Goal: Information Seeking & Learning: Check status

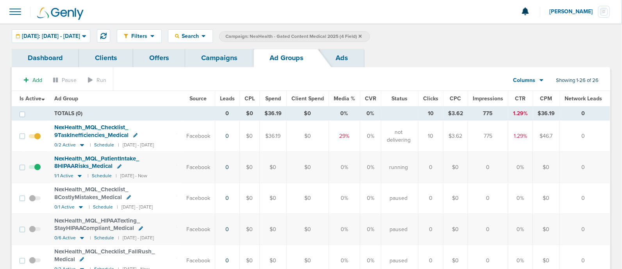
click at [201, 59] on link "Campaigns" at bounding box center [219, 58] width 68 height 18
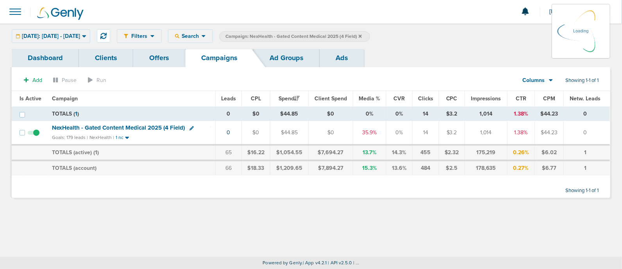
click at [362, 36] on icon at bounding box center [360, 35] width 3 height 3
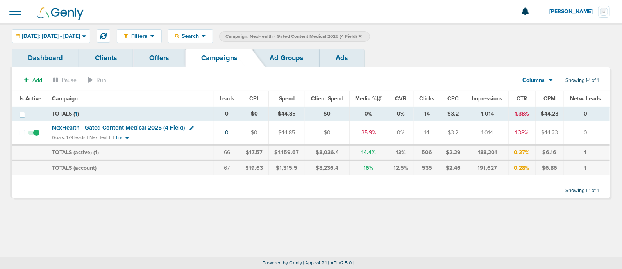
click at [362, 33] on span "Campaign: NexHealth - Gated Content Medical 2025 (4 Field)" at bounding box center [294, 36] width 136 height 7
click at [362, 37] on icon at bounding box center [360, 36] width 3 height 5
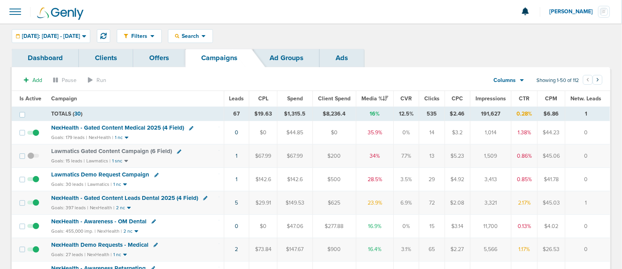
click at [129, 125] on span "NexHealth - Gated Content Medical 2025 (4 Field)" at bounding box center [118, 127] width 133 height 7
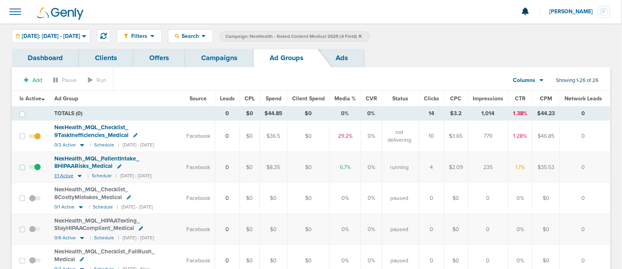
click at [80, 176] on icon at bounding box center [80, 177] width 4 height 2
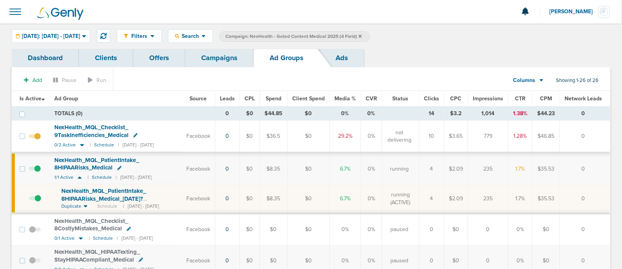
click at [212, 56] on link "Campaigns" at bounding box center [219, 58] width 68 height 18
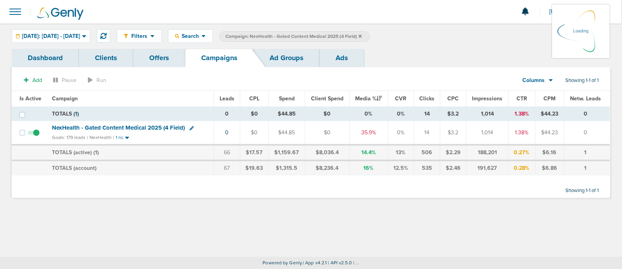
click at [362, 34] on icon at bounding box center [360, 36] width 3 height 5
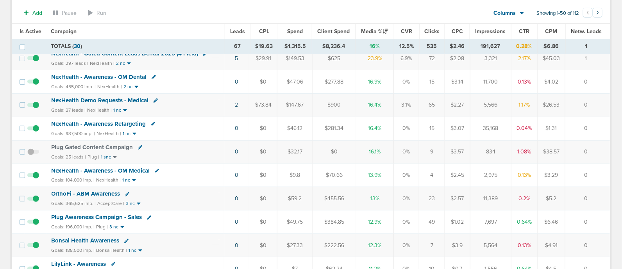
scroll to position [48, 0]
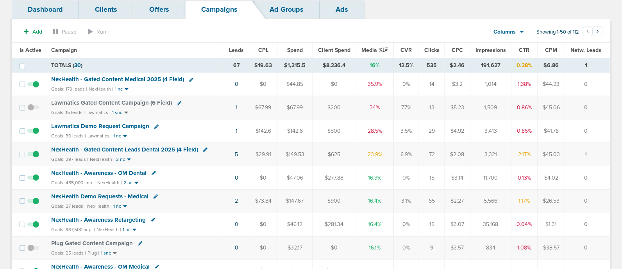
click at [151, 147] on span "NexHealth - Gated Content Leads Dental 2025 (4 Field)" at bounding box center [125, 149] width 147 height 7
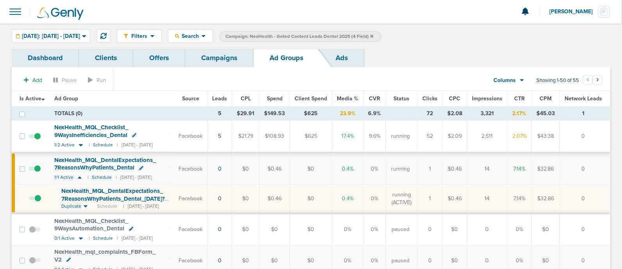
click at [215, 63] on link "Campaigns" at bounding box center [219, 58] width 68 height 18
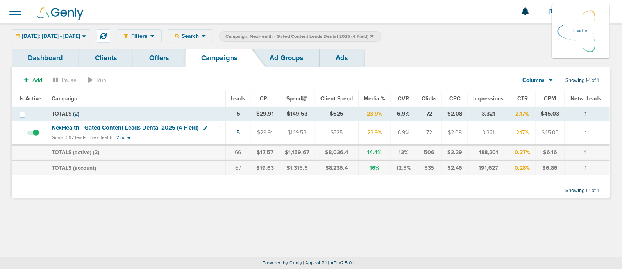
click at [374, 36] on icon at bounding box center [372, 36] width 3 height 5
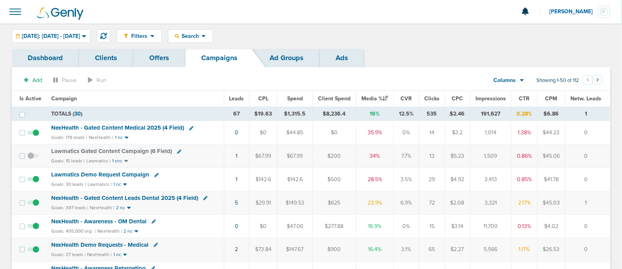
click at [135, 127] on span "NexHealth - Gated Content Medical 2025 (4 Field)" at bounding box center [118, 127] width 133 height 7
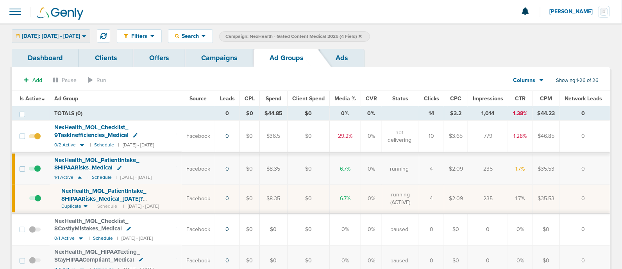
click at [54, 34] on span "[DATE]: [DATE] - [DATE]" at bounding box center [51, 36] width 58 height 5
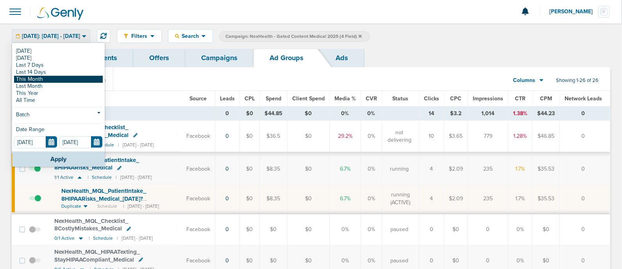
click at [54, 79] on link "This Month" at bounding box center [58, 79] width 89 height 7
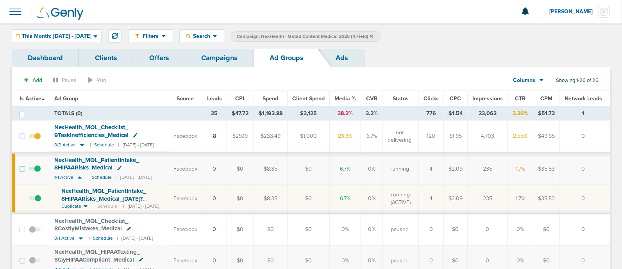
click at [222, 99] on span "Leads" at bounding box center [214, 98] width 15 height 7
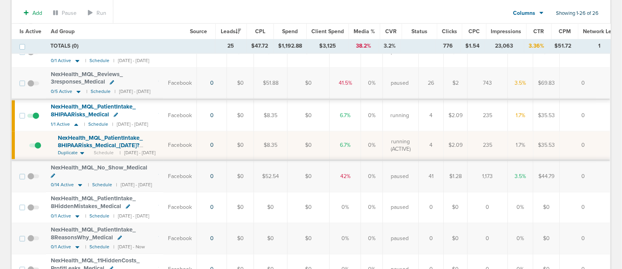
scroll to position [587, 0]
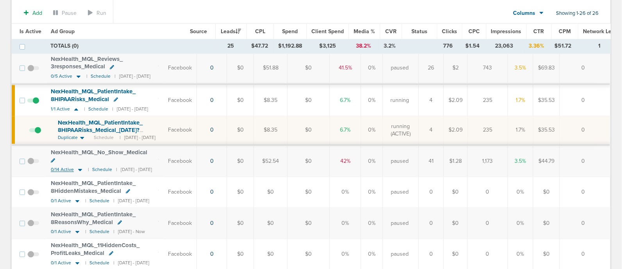
click at [77, 167] on icon at bounding box center [80, 170] width 8 height 7
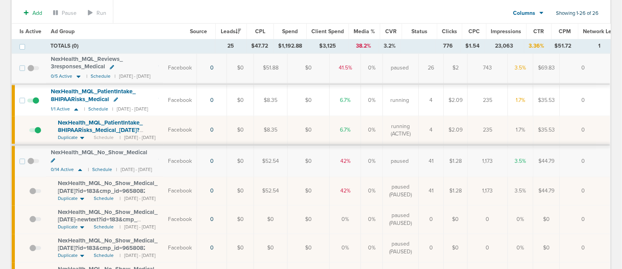
click at [118, 180] on span "NexHealth_ MQL_ No_ Show_ Medical_ 09.05.25?id=183&cmp_ id=9658082" at bounding box center [108, 187] width 100 height 15
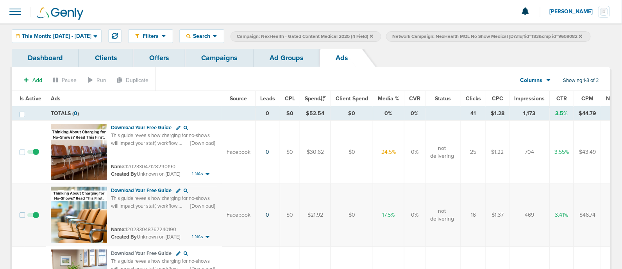
click at [278, 67] on link "Ad Groups" at bounding box center [287, 58] width 66 height 18
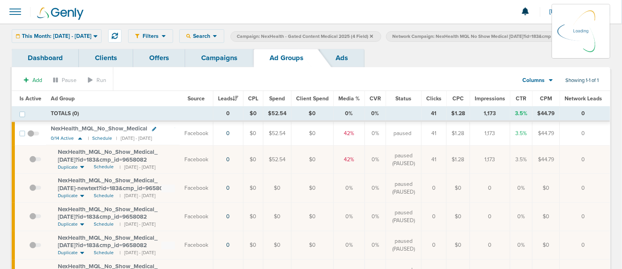
click at [233, 67] on link "Campaigns" at bounding box center [219, 58] width 68 height 18
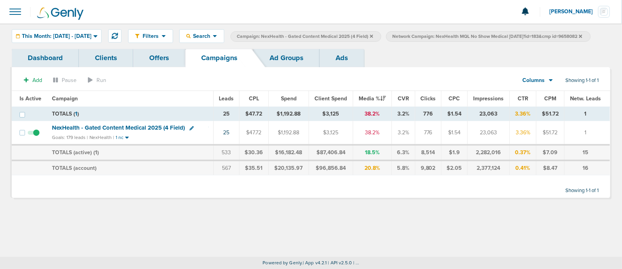
click at [579, 39] on icon at bounding box center [580, 36] width 3 height 5
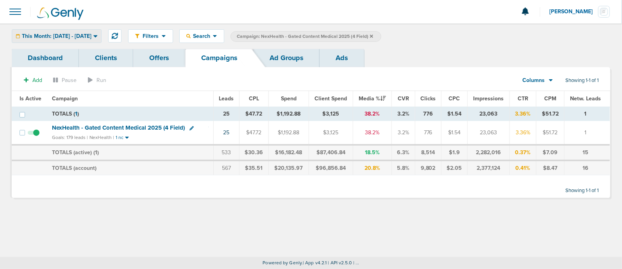
click at [83, 40] on div "This Month: 09.01.2025 - 09.30.2025" at bounding box center [56, 36] width 89 height 13
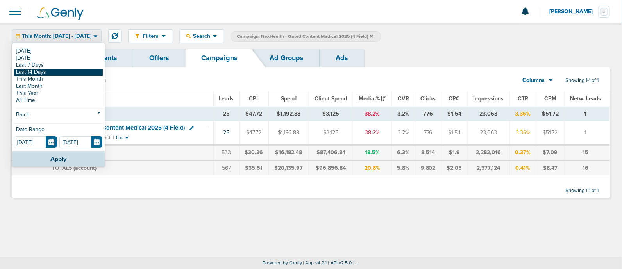
click at [49, 73] on link "Last 14 Days" at bounding box center [58, 72] width 89 height 7
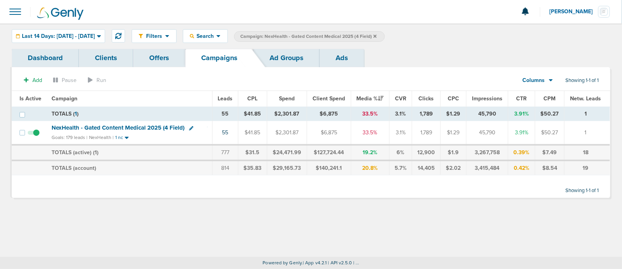
click at [119, 126] on span "NexHealth - Gated Content Medical 2025 (4 Field)" at bounding box center [118, 127] width 133 height 7
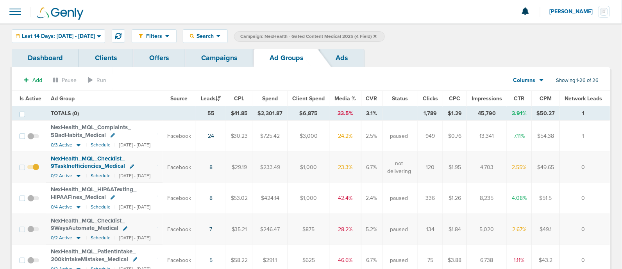
click at [78, 144] on icon at bounding box center [79, 145] width 4 height 2
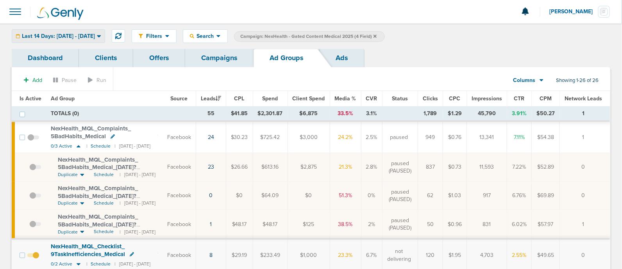
click at [68, 36] on span "Last 14 Days: [DATE] - [DATE]" at bounding box center [58, 36] width 73 height 5
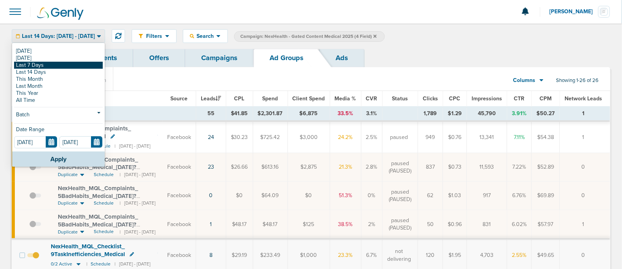
click at [50, 63] on link "Last 7 Days" at bounding box center [58, 65] width 89 height 7
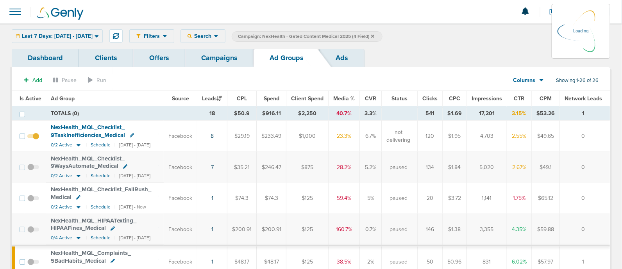
click at [355, 100] on span "Media %" at bounding box center [345, 98] width 22 height 7
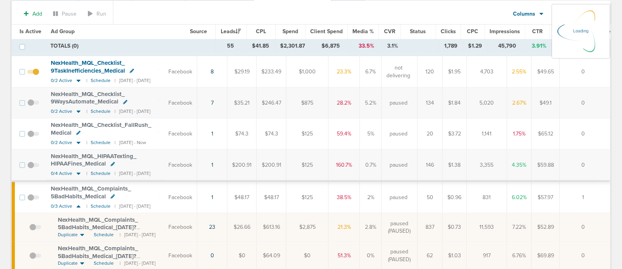
scroll to position [97, 0]
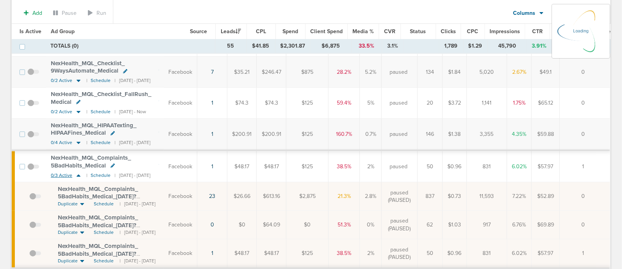
click at [78, 175] on icon at bounding box center [79, 176] width 4 height 2
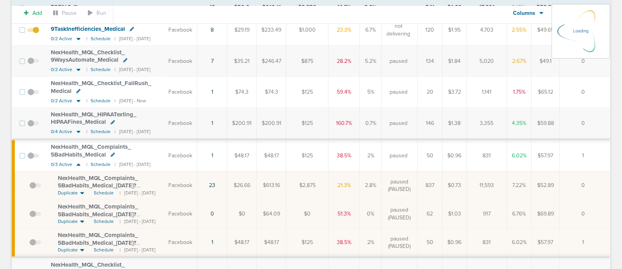
scroll to position [0, 0]
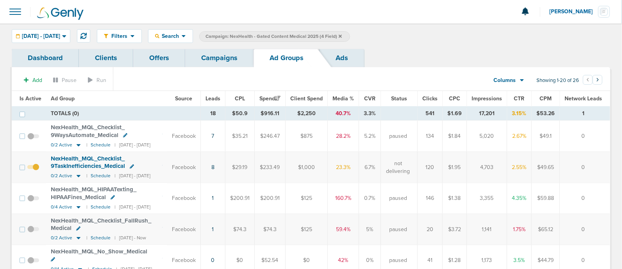
click at [354, 95] on span "Media %" at bounding box center [344, 98] width 22 height 7
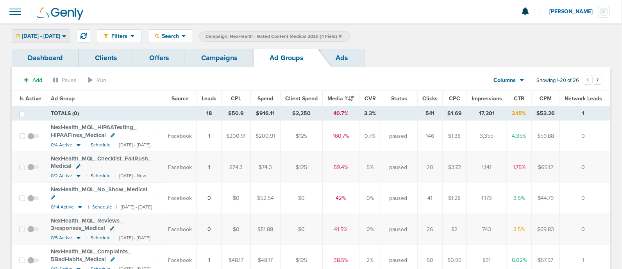
click at [70, 40] on div "[DATE] - [DATE]" at bounding box center [41, 36] width 58 height 13
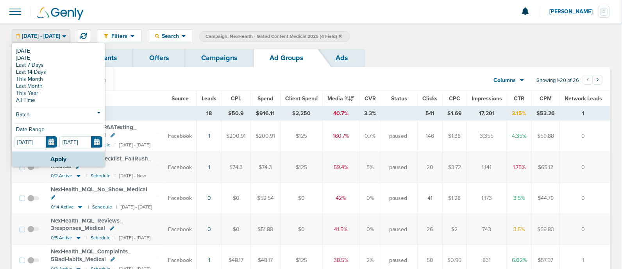
click at [149, 93] on th "Ad Group" at bounding box center [104, 99] width 117 height 16
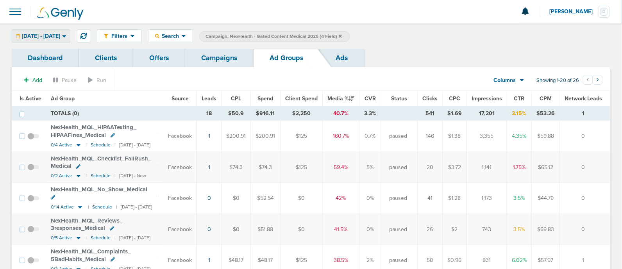
click at [60, 36] on span "[DATE] - [DATE]" at bounding box center [41, 36] width 38 height 5
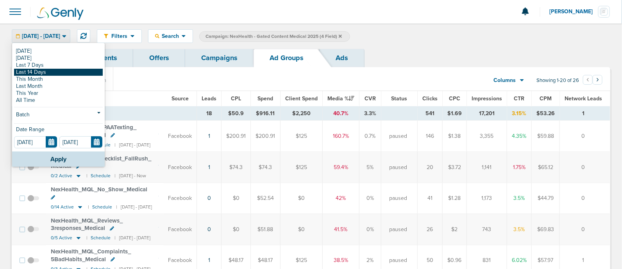
click at [51, 75] on link "Last 14 Days" at bounding box center [58, 72] width 89 height 7
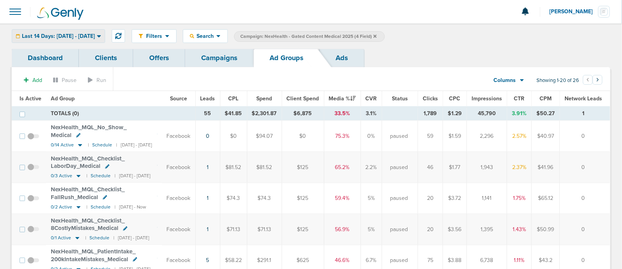
click at [88, 36] on span "Last 14 Days: [DATE] - [DATE]" at bounding box center [58, 36] width 73 height 5
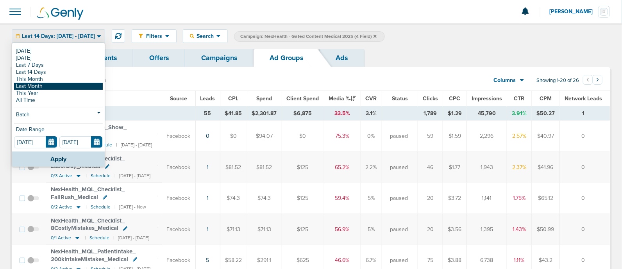
click at [59, 88] on link "Last Month" at bounding box center [58, 86] width 89 height 7
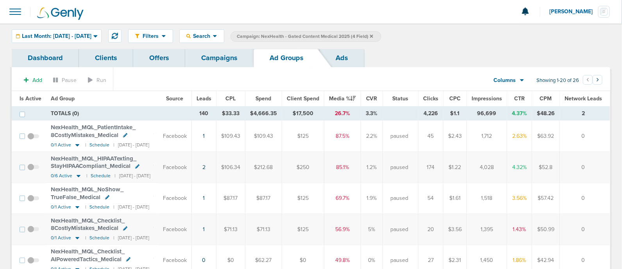
click at [212, 96] on span "Leads" at bounding box center [204, 98] width 15 height 7
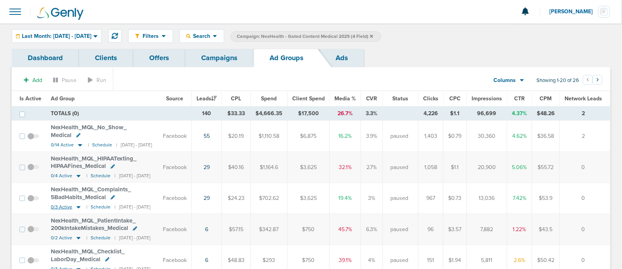
click at [77, 206] on icon at bounding box center [79, 207] width 4 height 2
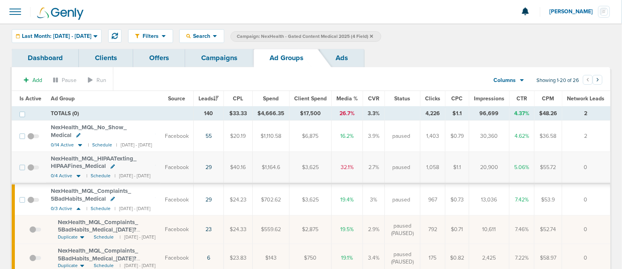
click at [106, 219] on span "NexHealth_ MQL_ Complaints_ 5BadHabits_ Medical_ [DATE]?id=183&cmp_ id=9658082" at bounding box center [98, 230] width 80 height 22
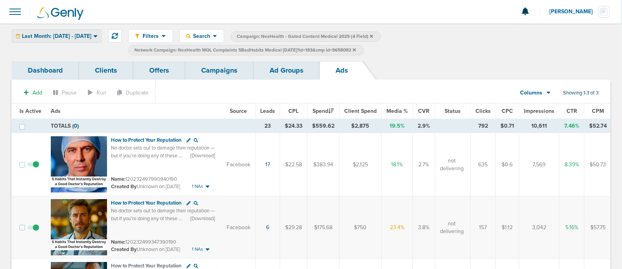
click at [71, 36] on span "Last Month: [DATE] - [DATE]" at bounding box center [57, 36] width 70 height 5
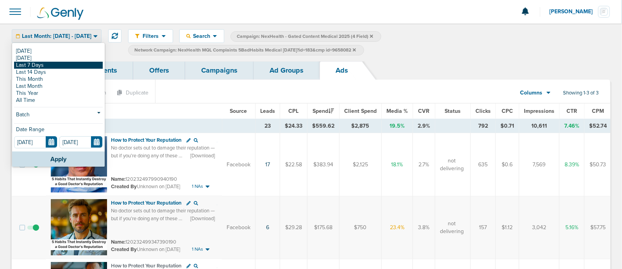
click at [58, 65] on link "Last 7 Days" at bounding box center [58, 65] width 89 height 7
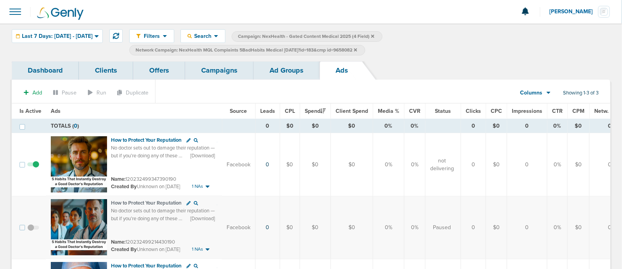
click at [285, 70] on link "Ad Groups" at bounding box center [287, 70] width 66 height 18
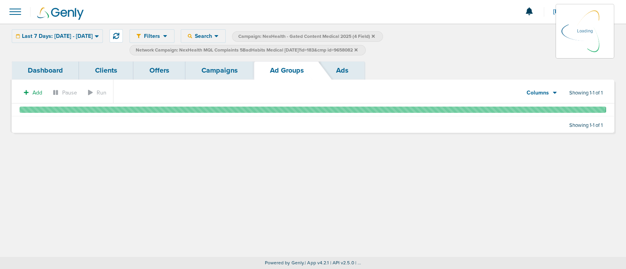
click at [227, 71] on link "Campaigns" at bounding box center [219, 70] width 68 height 18
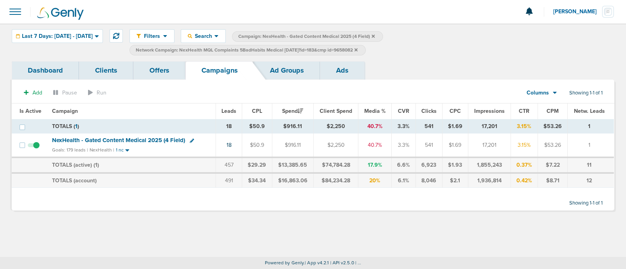
click at [148, 139] on span "NexHealth - Gated Content Medical 2025 (4 Field)" at bounding box center [118, 140] width 133 height 7
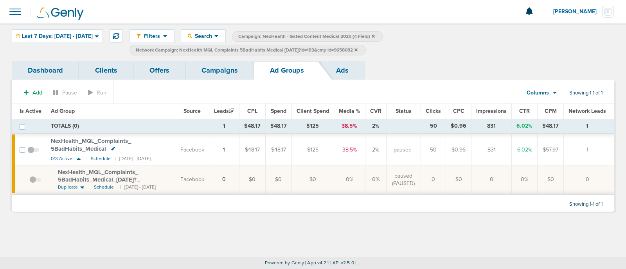
click at [357, 50] on icon at bounding box center [355, 50] width 3 height 5
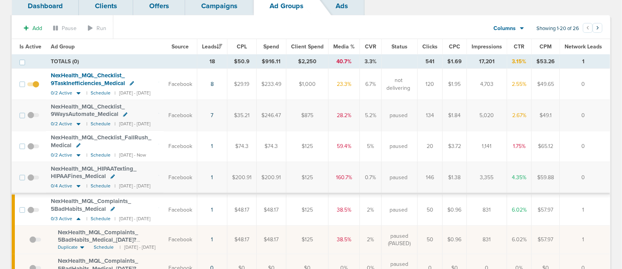
scroll to position [97, 0]
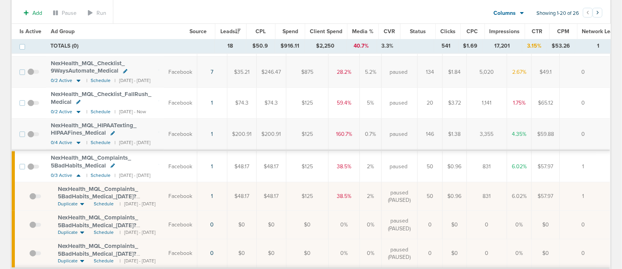
click at [116, 154] on span "NexHealth_ MQL_ Complaints_ 5BadHabits_ Medical" at bounding box center [91, 161] width 80 height 15
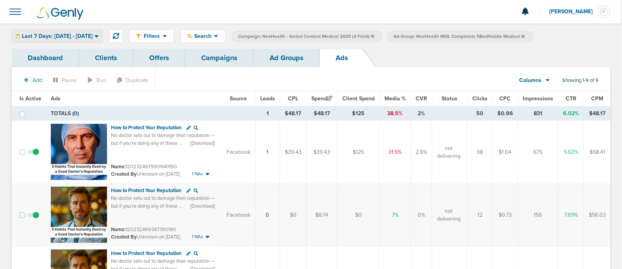
click at [102, 32] on div "Last 7 Days: [DATE] - [DATE]" at bounding box center [57, 36] width 90 height 13
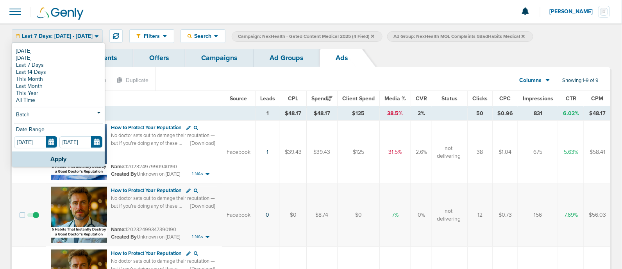
click at [285, 59] on link "Ad Groups" at bounding box center [287, 58] width 66 height 18
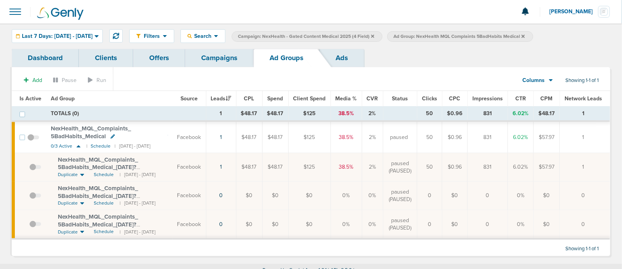
click at [224, 52] on link "Campaigns" at bounding box center [219, 58] width 68 height 18
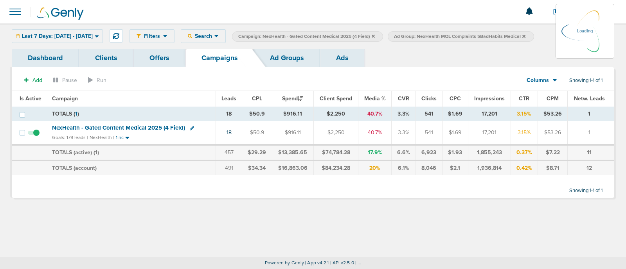
click at [103, 36] on div "Last 7 Days: [DATE] - [DATE] [DATE] [DATE] Last 7 Days Last 14 Days This Month …" at bounding box center [57, 36] width 91 height 14
click at [99, 36] on icon at bounding box center [97, 36] width 4 height 7
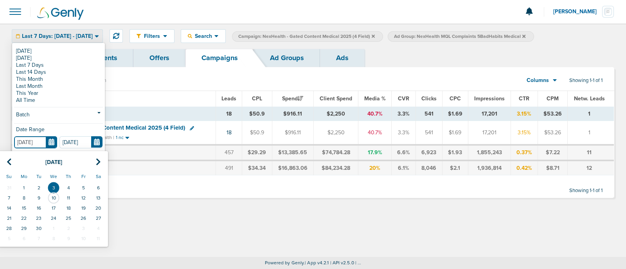
click at [51, 141] on input "[DATE]" at bounding box center [35, 142] width 43 height 12
click at [13, 162] on th at bounding box center [9, 162] width 15 height 16
click at [13, 161] on th at bounding box center [9, 162] width 15 height 16
click at [39, 188] on td "1" at bounding box center [38, 188] width 15 height 10
type input "[DATE]"
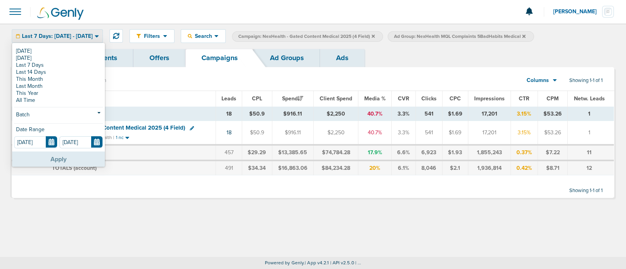
click at [56, 159] on button "Apply" at bounding box center [58, 159] width 93 height 15
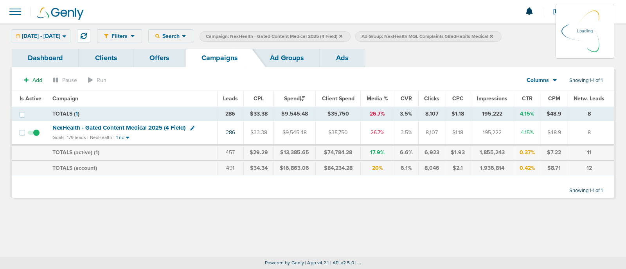
click at [135, 129] on span "NexHealth - Gated Content Medical 2025 (4 Field)" at bounding box center [118, 127] width 133 height 7
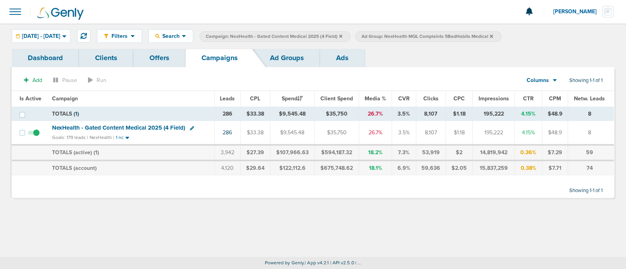
click at [493, 36] on icon at bounding box center [491, 35] width 3 height 3
click at [131, 127] on span "NexHealth - Gated Content Medical 2025 (4 Field)" at bounding box center [118, 127] width 133 height 7
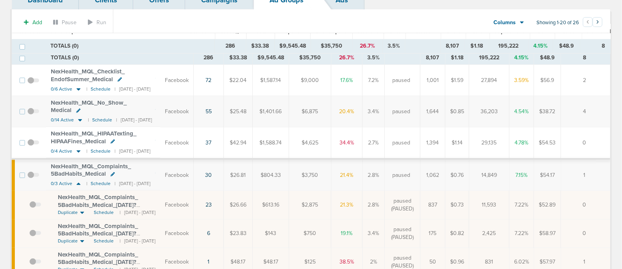
scroll to position [97, 0]
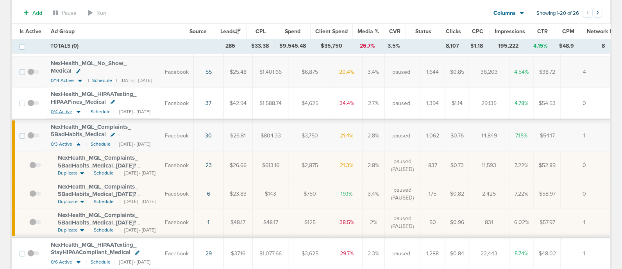
click at [78, 109] on icon at bounding box center [79, 112] width 8 height 7
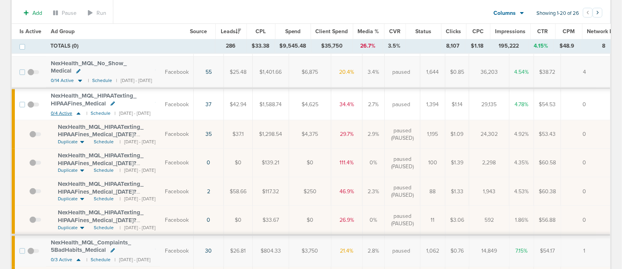
click at [77, 113] on icon at bounding box center [79, 114] width 4 height 2
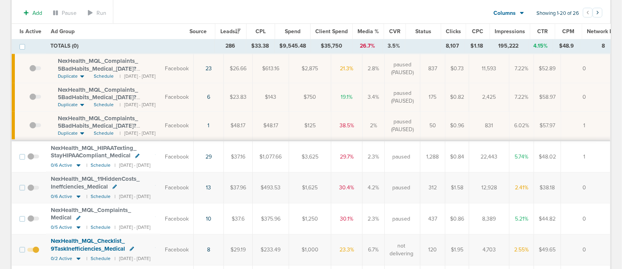
scroll to position [195, 0]
click at [79, 161] on icon at bounding box center [79, 164] width 8 height 7
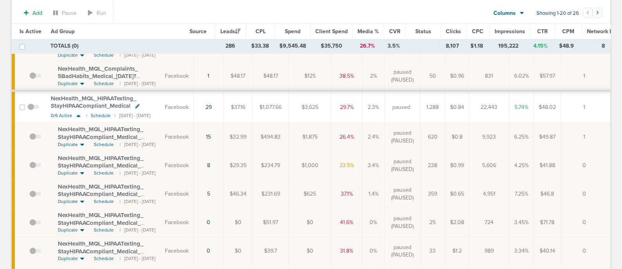
scroll to position [244, 0]
click at [99, 95] on span "NexHealth_ MQL_ HIPAATexting_ StayHIPAACompliant_ Medical" at bounding box center [94, 102] width 86 height 15
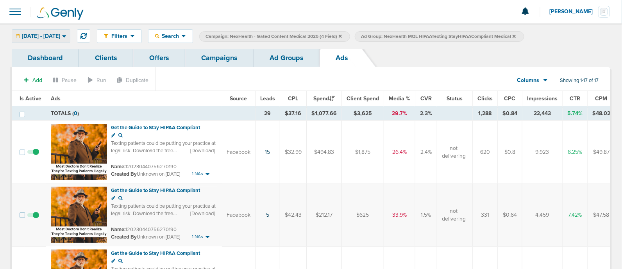
click at [70, 36] on div "[DATE] - [DATE]" at bounding box center [41, 36] width 58 height 13
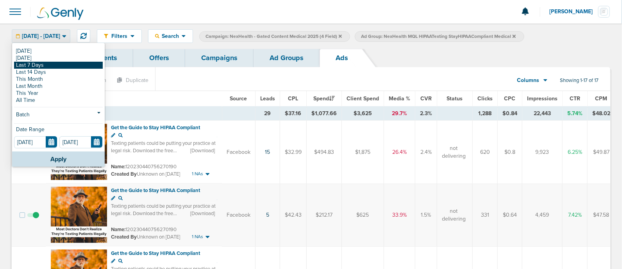
click at [49, 65] on link "Last 7 Days" at bounding box center [58, 65] width 89 height 7
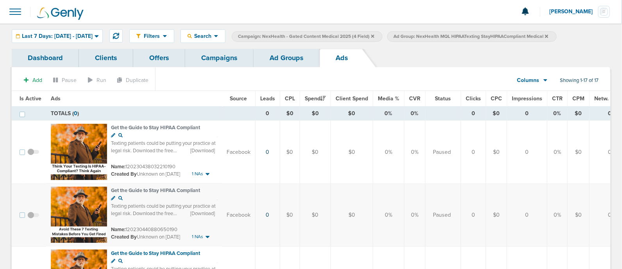
click at [305, 61] on link "Ad Groups" at bounding box center [287, 58] width 66 height 18
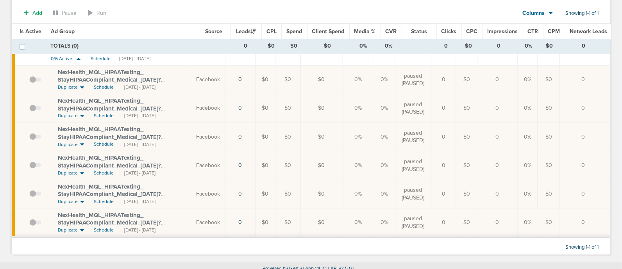
scroll to position [91, 0]
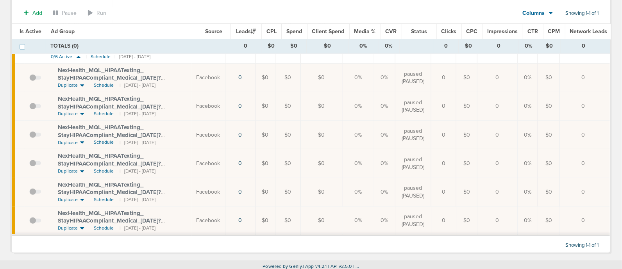
click at [138, 79] on span "NexHealth_ MQL_ HIPAATexting_ StayHIPAACompliant_ Medical_ [DATE]?id=183&cmp_ i…" at bounding box center [109, 78] width 103 height 22
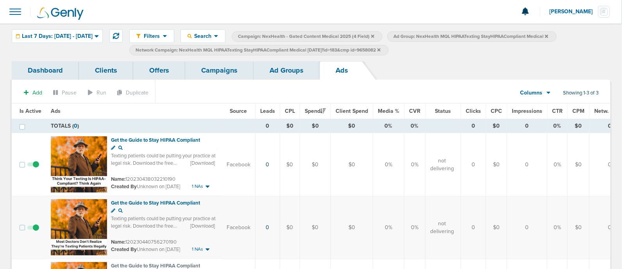
click at [230, 77] on link "Campaigns" at bounding box center [219, 70] width 68 height 18
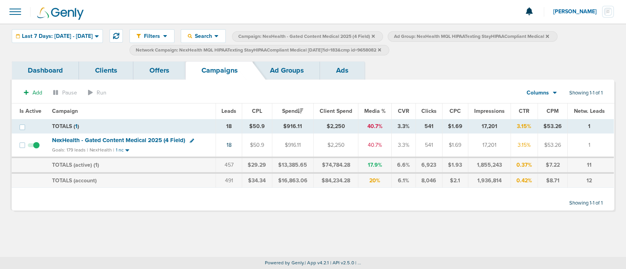
click at [381, 49] on icon at bounding box center [379, 49] width 3 height 3
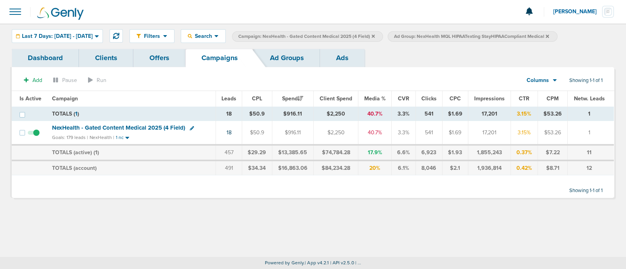
click at [549, 34] on icon at bounding box center [546, 36] width 3 height 5
click at [383, 34] on label "Campaign: NexHealth - Gated Content Medical 2025 (4 Field)" at bounding box center [307, 36] width 151 height 11
click at [375, 34] on icon at bounding box center [372, 36] width 3 height 5
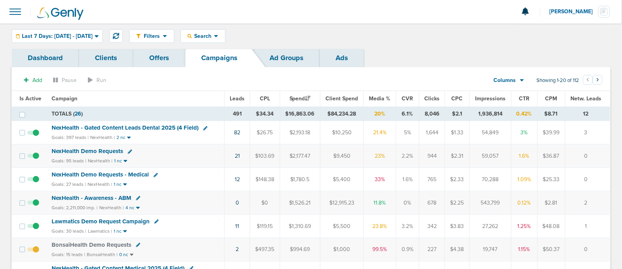
scroll to position [48, 0]
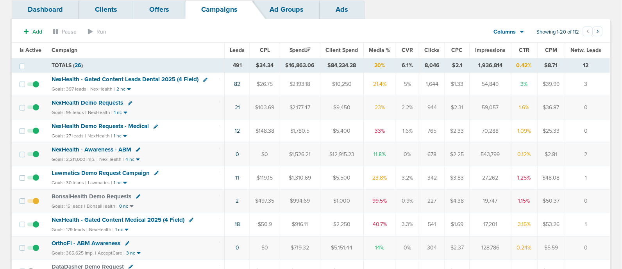
click at [124, 218] on span "NexHealth - Gated Content Medical 2025 (4 Field)" at bounding box center [118, 220] width 133 height 7
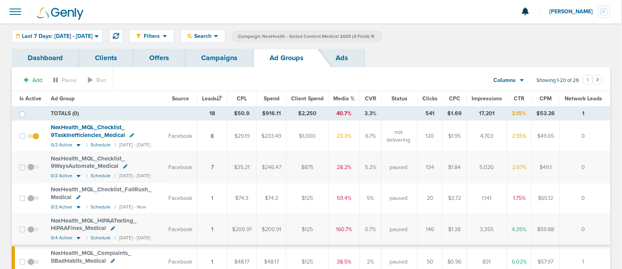
click at [355, 98] on span "Media %" at bounding box center [345, 98] width 22 height 7
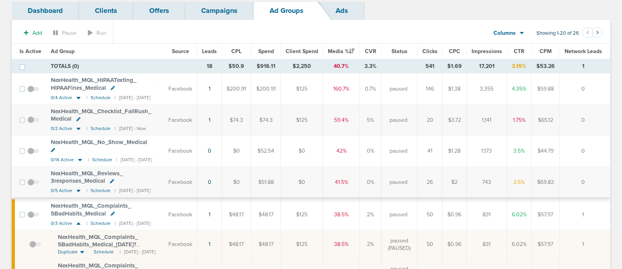
scroll to position [48, 0]
drag, startPoint x: 118, startPoint y: 154, endPoint x: 178, endPoint y: 151, distance: 59.5
click at [164, 151] on td "NexHealth_ MQL_ No_ Show_ Medical 0/14 Active | Schedule | [DATE] - [DATE]" at bounding box center [105, 150] width 118 height 31
click at [78, 187] on icon at bounding box center [79, 190] width 8 height 7
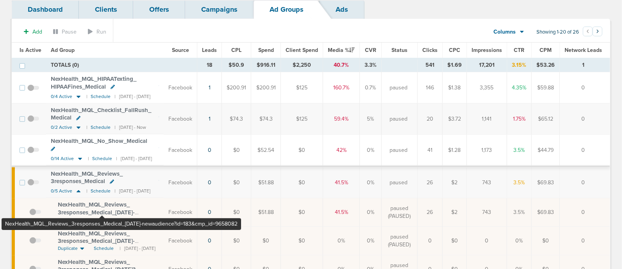
click at [102, 201] on span "NexHealth_ MQL_ Reviews_ 3responses_ Medical_ [DATE]-newaudience?id=183&cmp_ id…" at bounding box center [96, 216] width 77 height 30
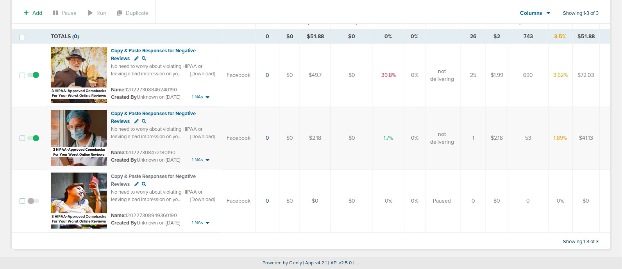
scroll to position [43, 0]
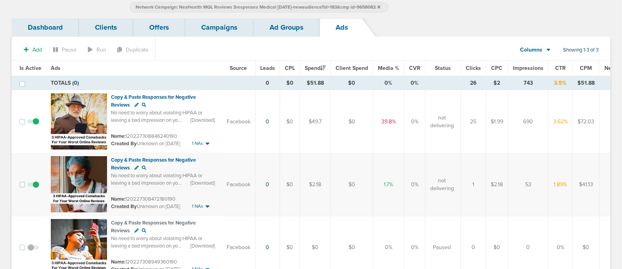
click at [279, 28] on link "Ad Groups" at bounding box center [287, 27] width 66 height 18
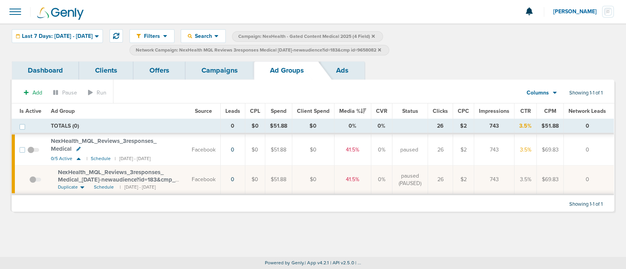
click at [217, 69] on link "Campaigns" at bounding box center [219, 70] width 68 height 18
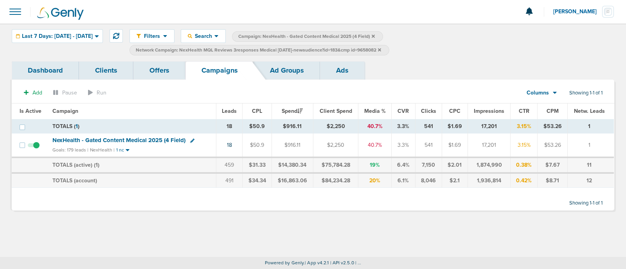
click at [154, 141] on span "NexHealth - Gated Content Medical 2025 (4 Field)" at bounding box center [118, 140] width 133 height 7
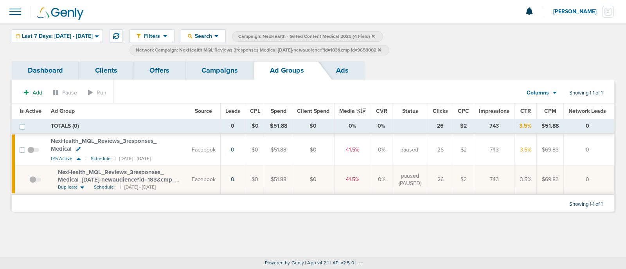
click at [381, 47] on span "Network Campaign: NexHealth MQL Reviews 3responses Medical [DATE]-newaudience?i…" at bounding box center [258, 50] width 245 height 7
click at [381, 49] on icon at bounding box center [379, 49] width 3 height 3
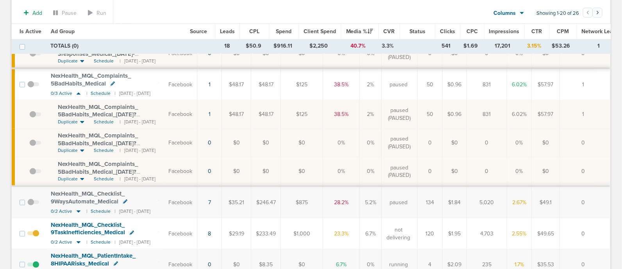
scroll to position [342, 0]
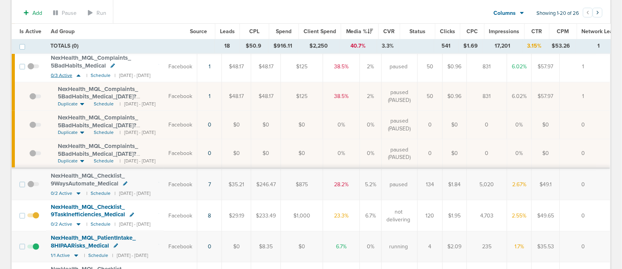
click at [78, 72] on icon at bounding box center [79, 75] width 8 height 7
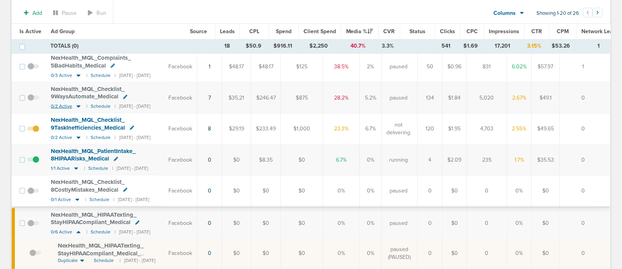
click at [77, 106] on icon at bounding box center [79, 107] width 4 height 2
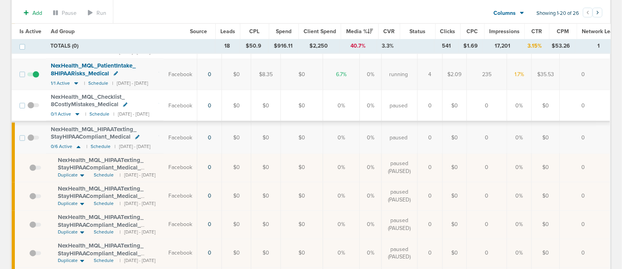
scroll to position [489, 0]
click at [76, 142] on icon at bounding box center [79, 145] width 8 height 7
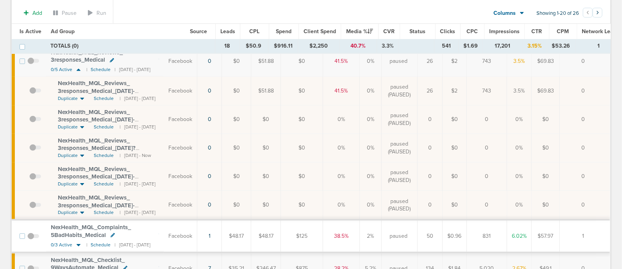
scroll to position [123, 0]
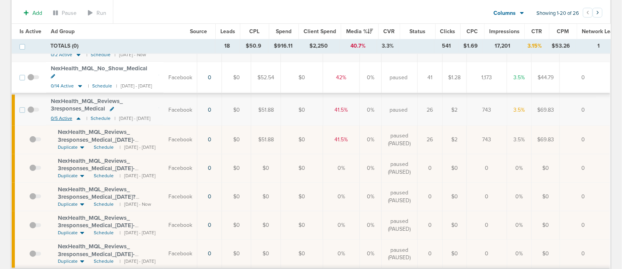
click at [77, 118] on icon at bounding box center [79, 119] width 4 height 2
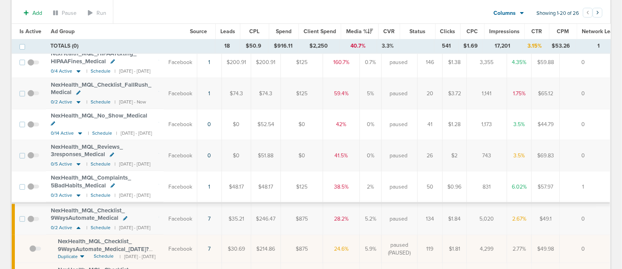
scroll to position [74, 0]
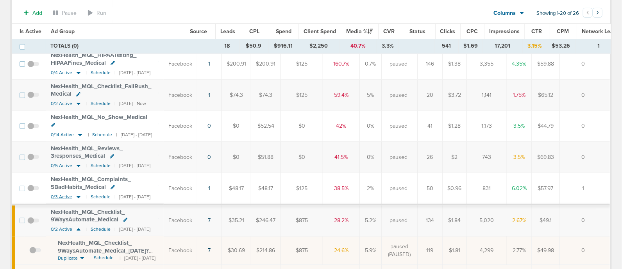
click at [77, 196] on icon at bounding box center [79, 197] width 4 height 2
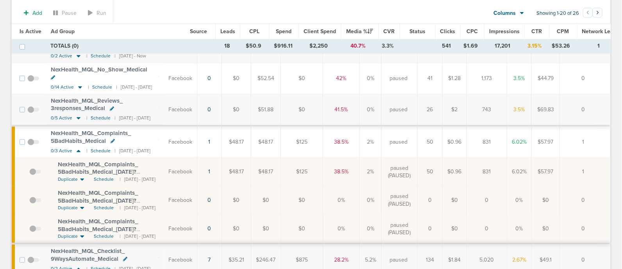
scroll to position [123, 0]
drag, startPoint x: 55, startPoint y: 151, endPoint x: 128, endPoint y: 155, distance: 73.2
click at [125, 157] on td "NexHealth_ MQL_ Complaints_ 5BadHabits_ Medical_ [DATE]?id=183&cmp_ id=9658082 …" at bounding box center [105, 171] width 118 height 29
drag, startPoint x: 128, startPoint y: 155, endPoint x: 165, endPoint y: 163, distance: 38.0
click at [159, 163] on div "NexHealth_ MQL_ Complaints_ 5BadHabits_ Medical_ [DATE]?id=183&cmp_ id=9658082" at bounding box center [108, 167] width 101 height 15
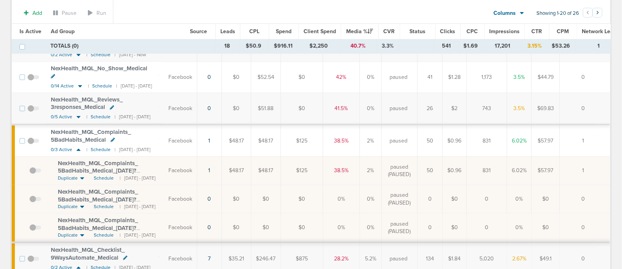
click at [54, 157] on td "NexHealth_ MQL_ Complaints_ 5BadHabits_ Medical_ [DATE]?id=183&cmp_ id=9658082 …" at bounding box center [105, 171] width 118 height 29
drag, startPoint x: 54, startPoint y: 153, endPoint x: 162, endPoint y: 165, distance: 108.6
click at [162, 165] on td "NexHealth_ MQL_ Complaints_ 5BadHabits_ Medical_ [DATE]?id=183&cmp_ id=9658082 …" at bounding box center [105, 171] width 118 height 29
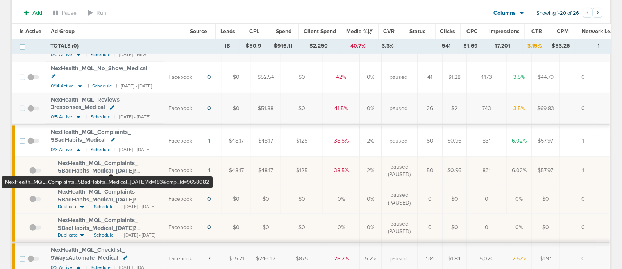
copy span "NexHealth_ MQL_ Complaints_ 5BadHabits_ Medical_ [DATE]?id=183&cmp_"
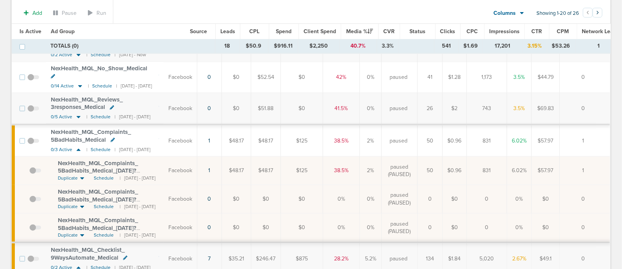
click at [104, 157] on td "NexHealth_ MQL_ Complaints_ 5BadHabits_ Medical_ [DATE]?id=183&cmp_ id=9658082 …" at bounding box center [105, 171] width 118 height 29
click at [104, 160] on span "NexHealth_ MQL_ Complaints_ 5BadHabits_ Medical_ [DATE]?id=183&cmp_ id=9658082" at bounding box center [98, 171] width 80 height 22
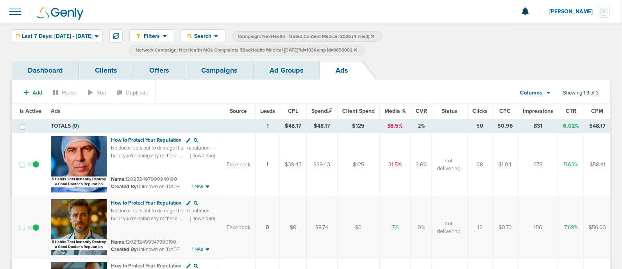
click at [271, 71] on link "Ad Groups" at bounding box center [287, 70] width 66 height 18
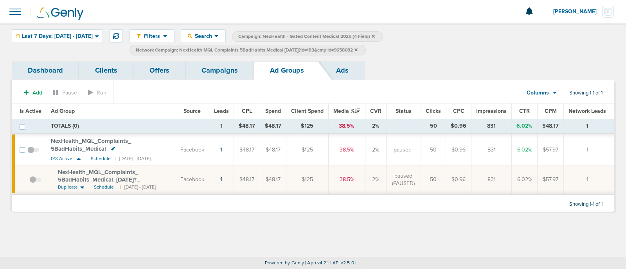
click at [357, 48] on span "Network Campaign: NexHealth MQL Complaints 5BadHabits Medical [DATE]?id=183&cmp…" at bounding box center [247, 50] width 222 height 7
click at [357, 49] on icon at bounding box center [355, 49] width 3 height 3
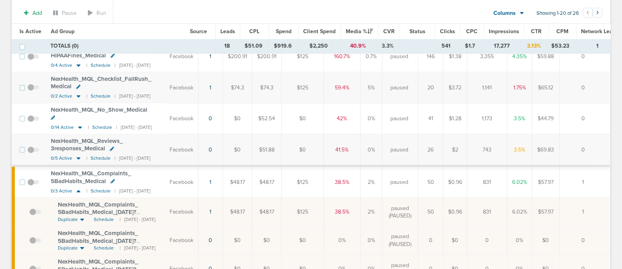
scroll to position [147, 0]
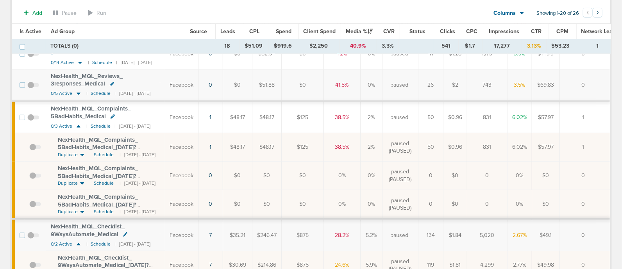
drag, startPoint x: 57, startPoint y: 187, endPoint x: 168, endPoint y: 198, distance: 112.0
click at [165, 198] on td "NexHealth_ MQL_ Complaints_ 5BadHabits_ Medical_ [DATE]?id=183&cmp_ id=9658082 …" at bounding box center [105, 204] width 119 height 29
copy span "NexHealth_ MQL_ Complaints_ 5BadHabits_ Medical_ [DATE]?id=183&cmp_"
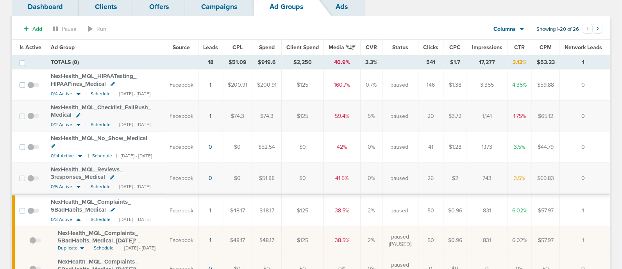
scroll to position [0, 0]
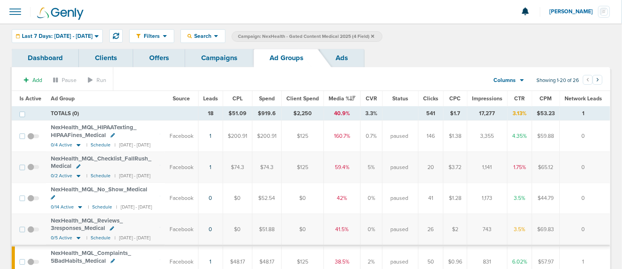
click at [375, 35] on icon at bounding box center [372, 35] width 3 height 3
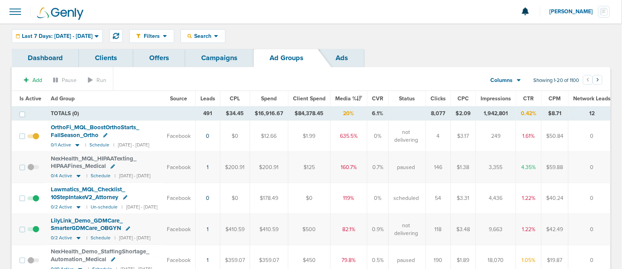
click at [239, 58] on link "Campaigns" at bounding box center [219, 58] width 68 height 18
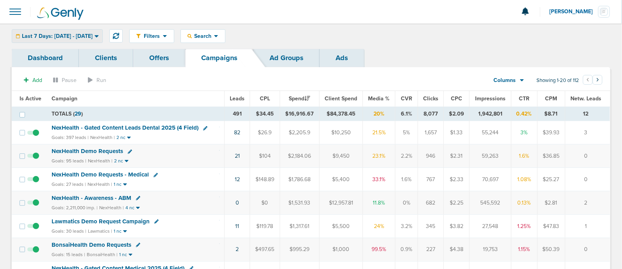
click at [93, 35] on span "Last 7 Days: [DATE] - [DATE]" at bounding box center [57, 36] width 71 height 5
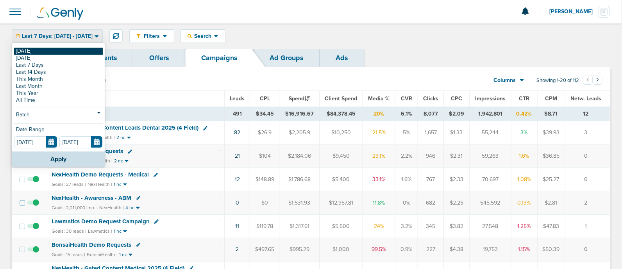
click at [60, 48] on link "[DATE]" at bounding box center [58, 51] width 89 height 7
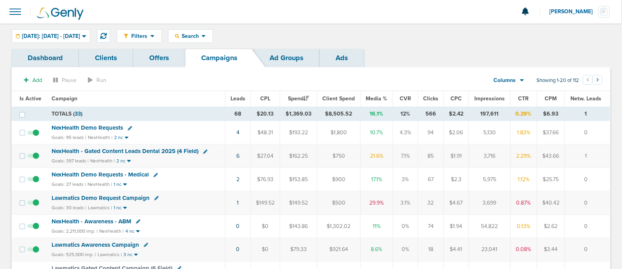
click at [448, 37] on div "Filters Active Only Settings Status Active Inactive Objectives MQL SQL Traffic …" at bounding box center [364, 36] width 494 height 14
click at [379, 99] on span "Media %" at bounding box center [377, 98] width 22 height 7
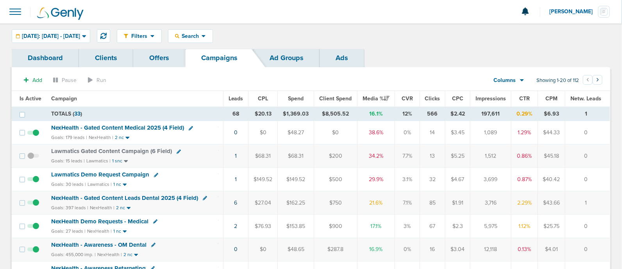
click at [125, 126] on span "NexHealth - Gated Content Medical 2025 (4 Field)" at bounding box center [117, 127] width 133 height 7
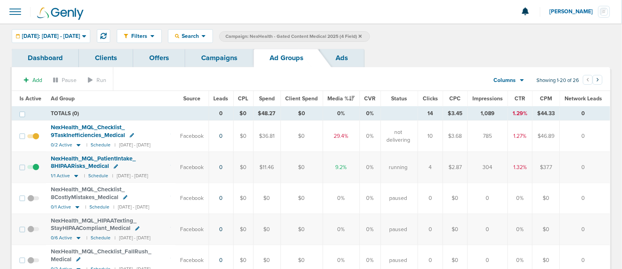
click at [35, 96] on span "Is Active" at bounding box center [31, 98] width 22 height 7
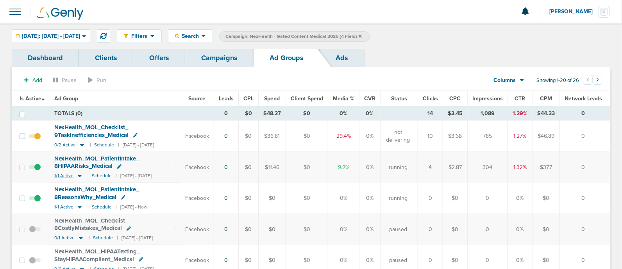
click at [79, 175] on icon at bounding box center [80, 176] width 8 height 7
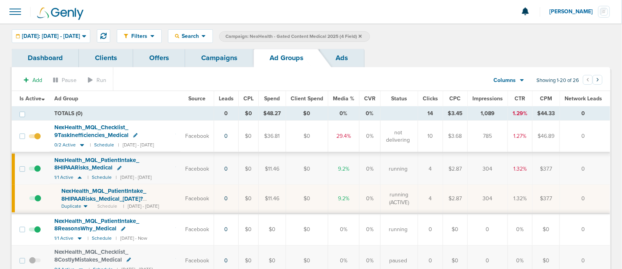
click at [123, 197] on span "NexHealth_ MQL_ PatientIntake_ 8HIPAARisks_ Medical_ [DATE]?id=183&cmp_ id=9658…" at bounding box center [103, 199] width 85 height 22
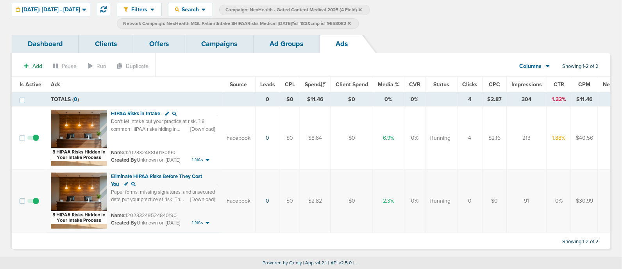
scroll to position [29, 0]
click at [301, 42] on link "Ad Groups" at bounding box center [287, 44] width 66 height 18
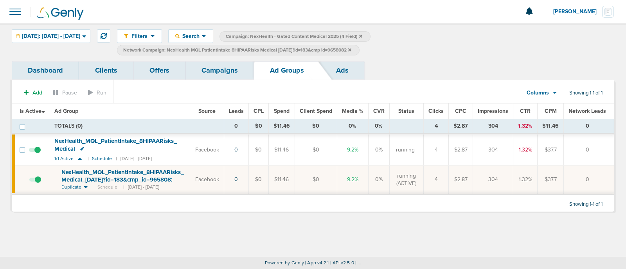
click at [213, 68] on link "Campaigns" at bounding box center [219, 70] width 68 height 18
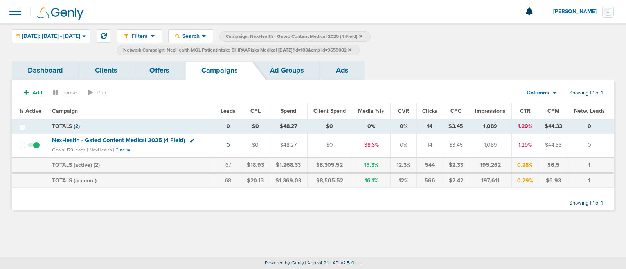
click at [157, 138] on span "NexHealth - Gated Content Medical 2025 (4 Field)" at bounding box center [118, 140] width 133 height 7
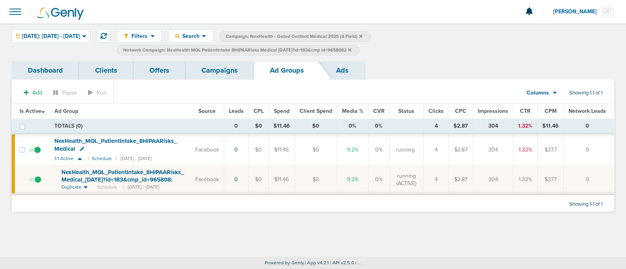
click at [215, 75] on link "Campaigns" at bounding box center [219, 70] width 68 height 18
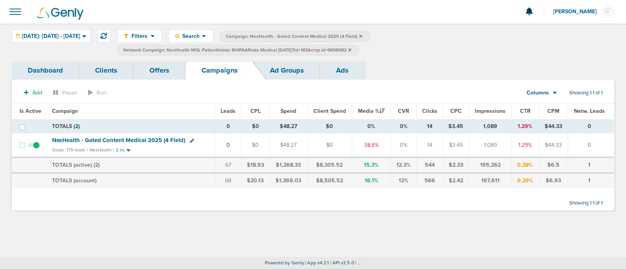
click at [359, 47] on label "Network Campaign: NexHealth MQL PatientIntake 8HIPAARisks Medical [DATE]?id=183…" at bounding box center [238, 50] width 242 height 11
click at [351, 50] on icon at bounding box center [349, 50] width 3 height 5
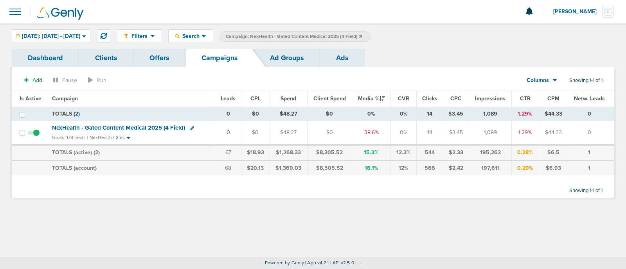
click at [362, 34] on icon at bounding box center [360, 35] width 3 height 3
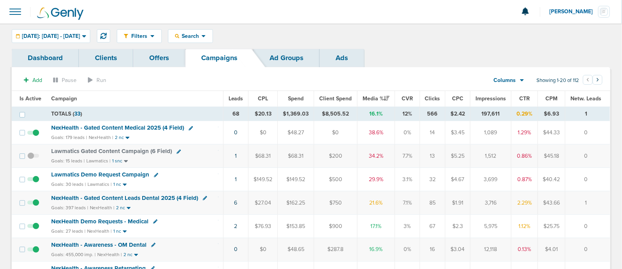
drag, startPoint x: 220, startPoint y: 179, endPoint x: 592, endPoint y: 173, distance: 372.3
click at [592, 173] on tr "Lawmatics Demo Request Campaign Goals: 30 leads | Lawmatics | 1 nc 1 $149.52 $1…" at bounding box center [311, 179] width 599 height 23
drag, startPoint x: 592, startPoint y: 173, endPoint x: 212, endPoint y: 177, distance: 380.5
click at [212, 177] on tr "Lawmatics Demo Request Campaign Goals: 30 leads | Lawmatics | 1 nc 1 $149.52 $1…" at bounding box center [311, 179] width 599 height 23
click at [206, 177] on div "Lawmatics Demo Request Campaign" at bounding box center [134, 175] width 167 height 8
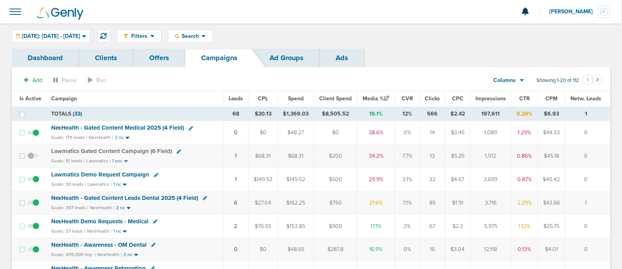
click at [156, 196] on span "NexHealth - Gated Content Leads Dental 2025 (4 Field)" at bounding box center [124, 198] width 147 height 7
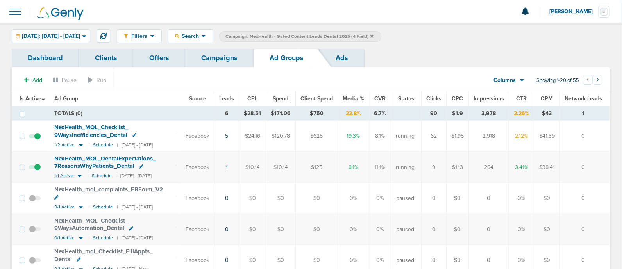
click at [79, 176] on icon at bounding box center [80, 177] width 4 height 2
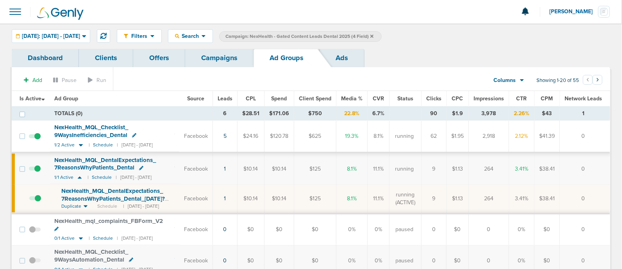
click at [103, 189] on span "NexHealth_ MQL_ DentalExpectations_ 7ReasonsWhyPatients_ Dental_ [DATE]?id=183&…" at bounding box center [113, 199] width 104 height 22
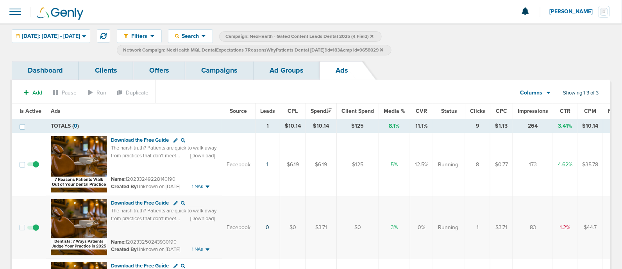
click at [204, 74] on link "Campaigns" at bounding box center [219, 70] width 68 height 18
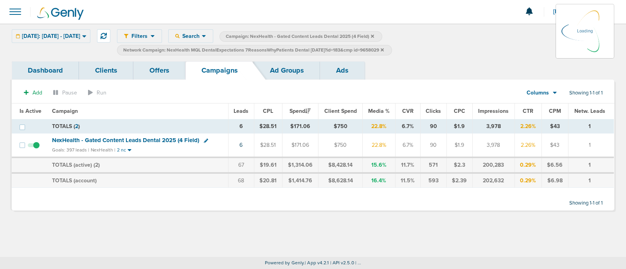
click at [384, 50] on icon at bounding box center [381, 49] width 3 height 3
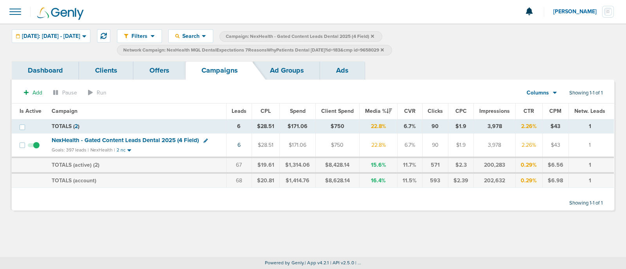
click at [384, 50] on icon at bounding box center [381, 49] width 3 height 3
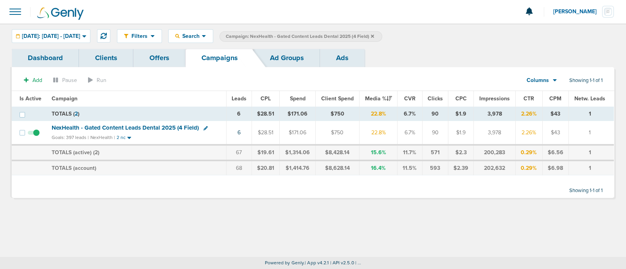
click at [382, 33] on label "Campaign: NexHealth - Gated Content Leads Dental 2025 (4 Field)" at bounding box center [300, 36] width 163 height 11
click at [374, 35] on icon at bounding box center [372, 36] width 3 height 5
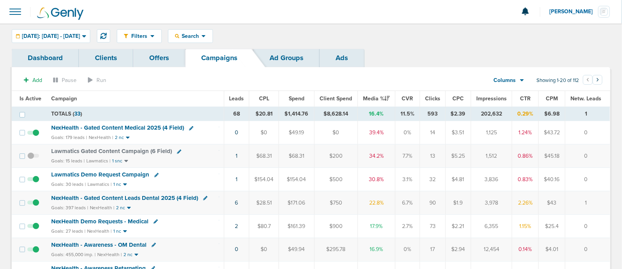
click at [150, 127] on span "NexHealth - Gated Content Medical 2025 (4 Field)" at bounding box center [118, 127] width 133 height 7
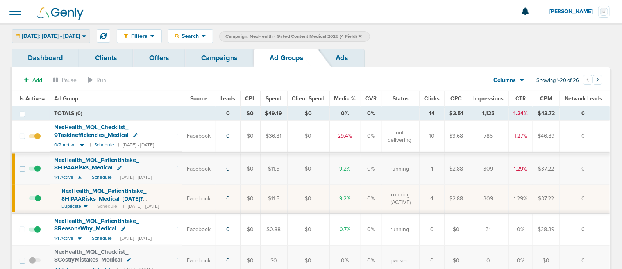
click at [80, 34] on span "[DATE]: [DATE] - [DATE]" at bounding box center [51, 36] width 58 height 5
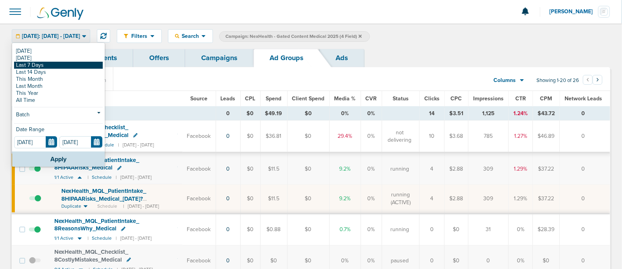
click at [54, 66] on link "Last 7 Days" at bounding box center [58, 65] width 89 height 7
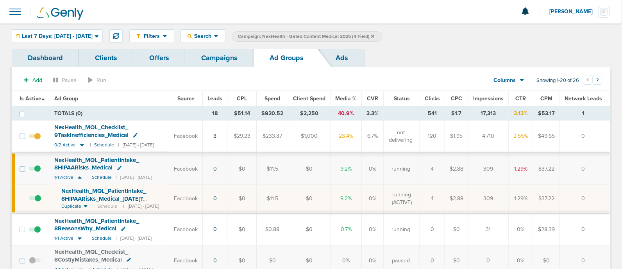
click at [222, 99] on span "Leads" at bounding box center [215, 98] width 15 height 7
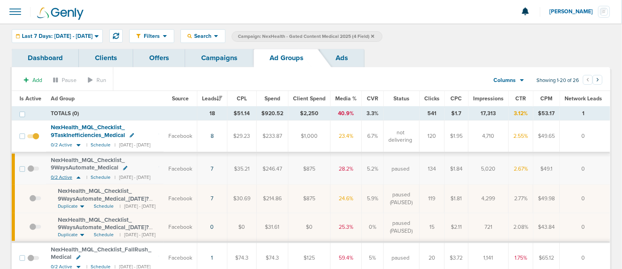
click at [76, 177] on icon at bounding box center [79, 177] width 8 height 7
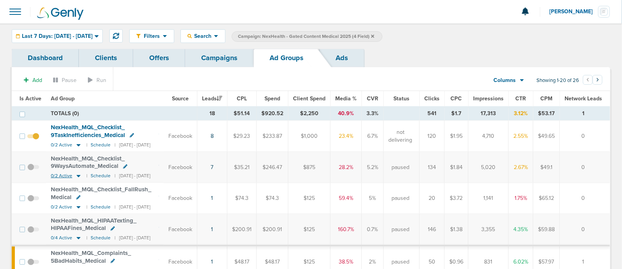
click at [76, 177] on icon at bounding box center [79, 176] width 8 height 7
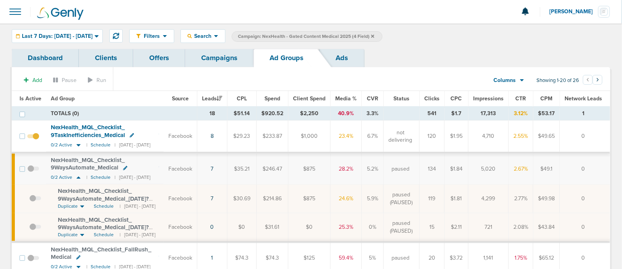
click at [212, 49] on link "Campaigns" at bounding box center [219, 58] width 68 height 18
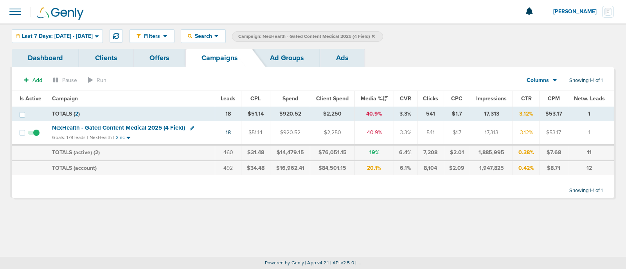
click at [383, 33] on label "Campaign: NexHealth - Gated Content Medical 2025 (4 Field)" at bounding box center [307, 36] width 151 height 11
click at [375, 37] on icon at bounding box center [372, 36] width 3 height 5
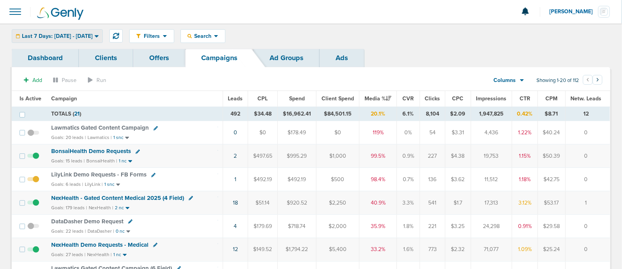
click at [102, 40] on div "Last 7 Days: [DATE] - [DATE]" at bounding box center [57, 36] width 90 height 13
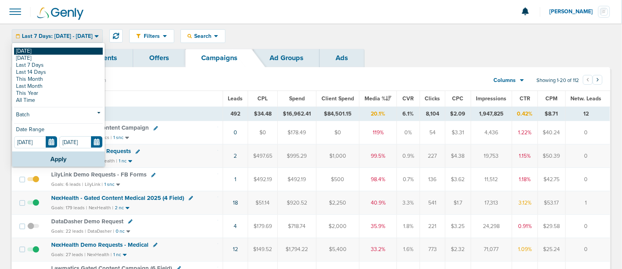
click at [79, 52] on link "[DATE]" at bounding box center [58, 51] width 89 height 7
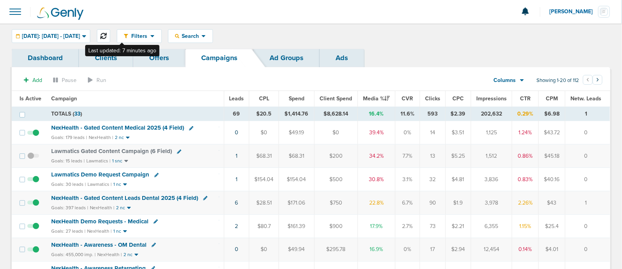
click at [107, 37] on icon at bounding box center [103, 36] width 6 height 6
click at [153, 126] on span "NexHealth - Gated Content Medical 2025 (4 Field)" at bounding box center [118, 127] width 133 height 7
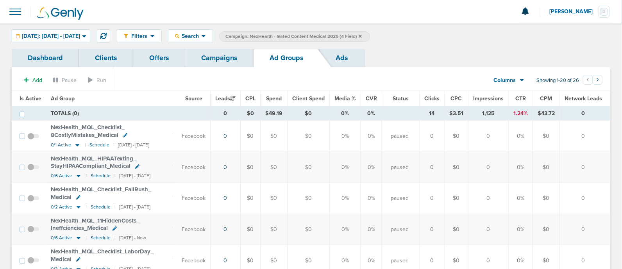
click at [34, 95] on span "Is Active" at bounding box center [31, 98] width 22 height 7
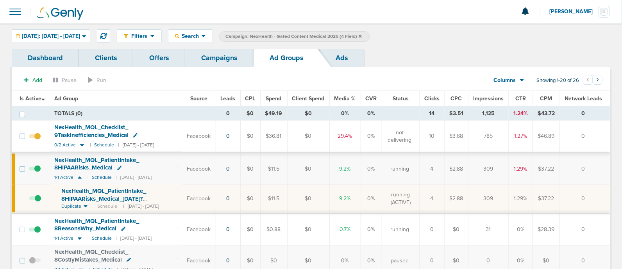
click at [429, 63] on div "Dashboard Clients Offers Campaigns Ad Groups Ads" at bounding box center [311, 58] width 599 height 18
click at [107, 33] on icon at bounding box center [103, 36] width 6 height 6
click at [80, 238] on icon at bounding box center [80, 239] width 4 height 2
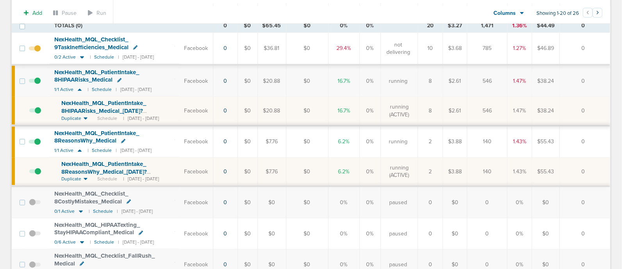
scroll to position [97, 0]
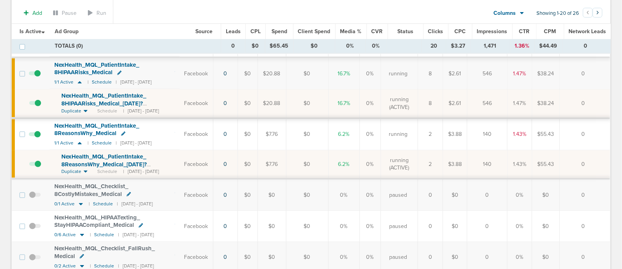
click at [99, 161] on span "NexHealth_ MQL_ PatientIntake_ 8ReasonsWhy_ Medical_ [DATE]?id=183&cmp_ id=9658…" at bounding box center [104, 164] width 86 height 22
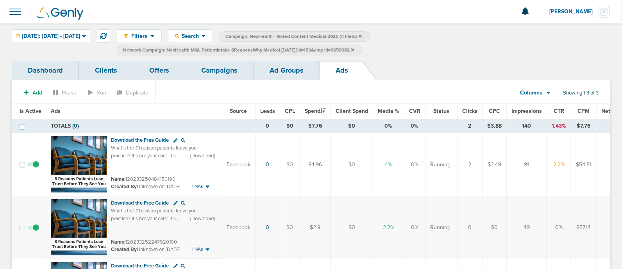
click at [280, 65] on link "Ad Groups" at bounding box center [287, 70] width 66 height 18
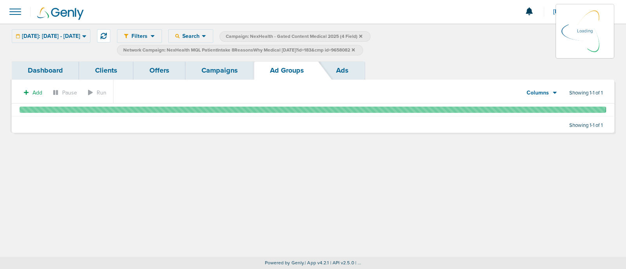
click at [219, 73] on link "Campaigns" at bounding box center [219, 70] width 68 height 18
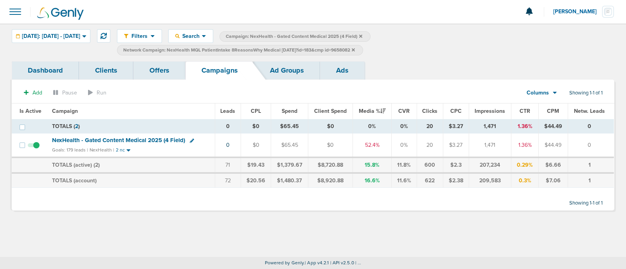
click at [141, 139] on span "NexHealth - Gated Content Medical 2025 (4 Field)" at bounding box center [118, 140] width 133 height 7
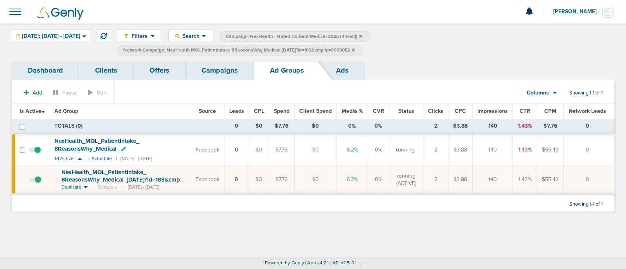
click at [235, 70] on link "Campaigns" at bounding box center [219, 70] width 68 height 18
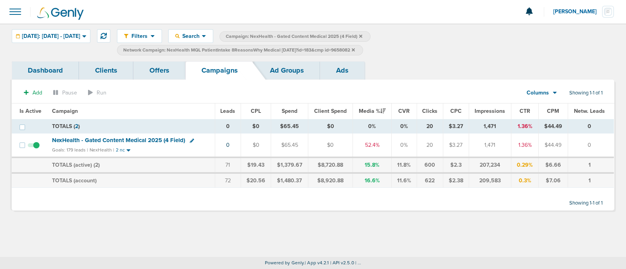
click at [363, 49] on label "Network Campaign: NexHealth MQL PatientIntake 8ReasonsWhy Medical [DATE]?id=183…" at bounding box center [240, 50] width 246 height 11
click at [355, 49] on icon at bounding box center [353, 49] width 3 height 3
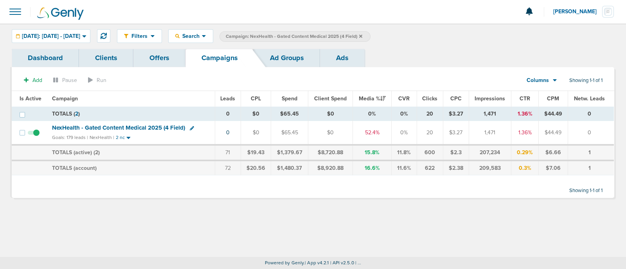
click at [116, 127] on span "NexHealth - Gated Content Medical 2025 (4 Field)" at bounding box center [118, 127] width 133 height 7
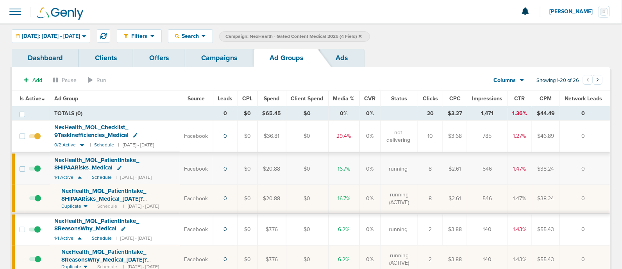
click at [36, 203] on span at bounding box center [35, 203] width 12 height 0
click at [29, 201] on input "checkbox" at bounding box center [29, 201] width 0 height 0
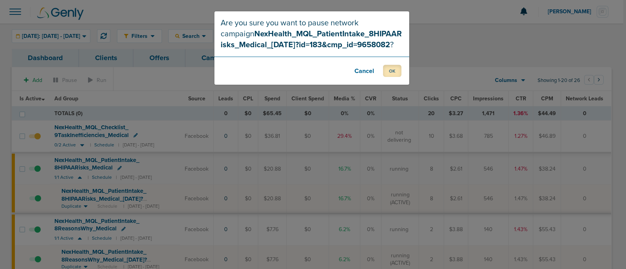
click at [395, 69] on button "OK" at bounding box center [392, 71] width 18 height 12
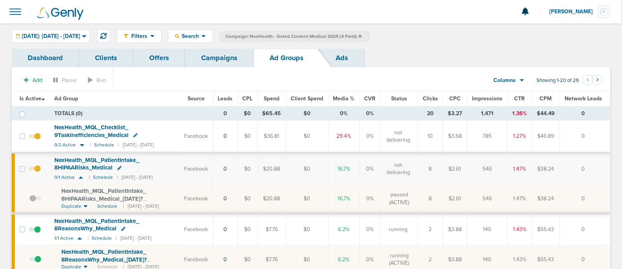
click at [213, 56] on link "Campaigns" at bounding box center [219, 58] width 68 height 18
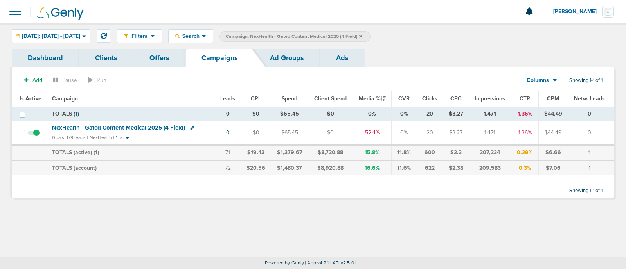
click at [362, 36] on icon at bounding box center [360, 36] width 3 height 5
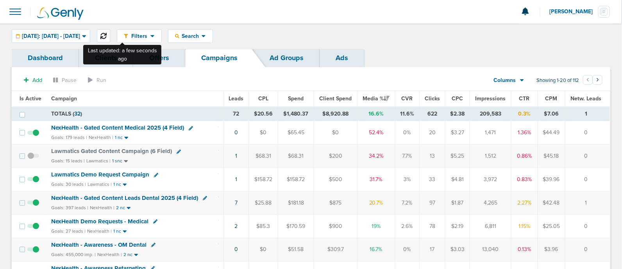
click at [107, 34] on icon at bounding box center [103, 36] width 6 height 6
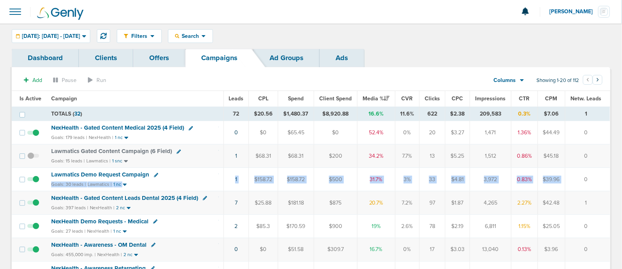
drag, startPoint x: 187, startPoint y: 176, endPoint x: 584, endPoint y: 183, distance: 396.5
click at [584, 183] on tr "Lawmatics Demo Request Campaign Goals: 30 leads | Lawmatics | 1 nc 1 $158.72 $1…" at bounding box center [311, 179] width 599 height 23
click at [584, 183] on td "0" at bounding box center [588, 179] width 45 height 23
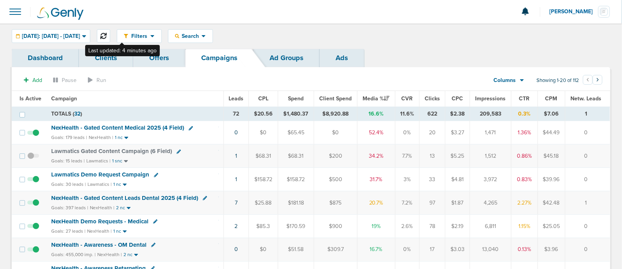
click at [110, 30] on button at bounding box center [103, 35] width 13 height 13
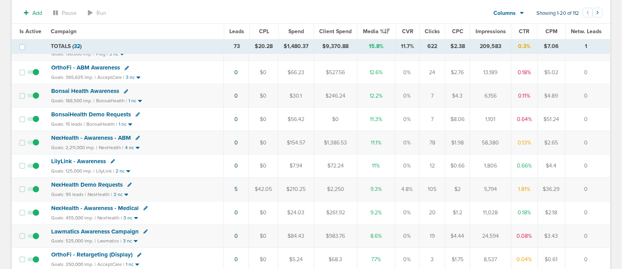
scroll to position [342, 0]
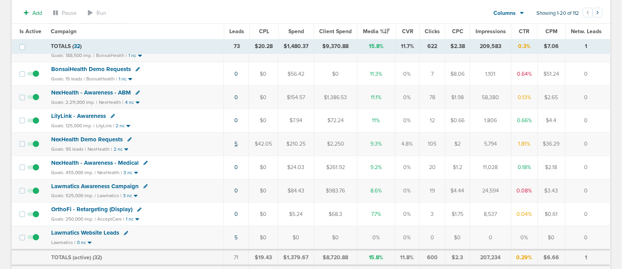
click at [235, 141] on link "5" at bounding box center [236, 144] width 3 height 7
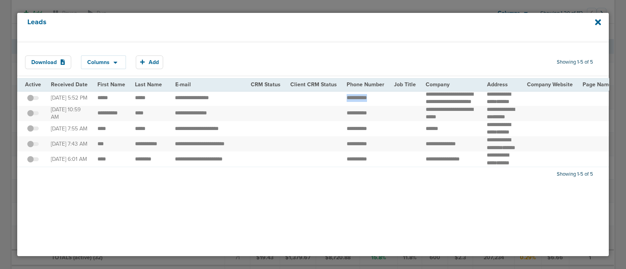
drag, startPoint x: 256, startPoint y: 104, endPoint x: 422, endPoint y: 104, distance: 165.8
click at [422, 104] on td "**********" at bounding box center [451, 98] width 61 height 15
click at [599, 22] on icon at bounding box center [598, 22] width 6 height 9
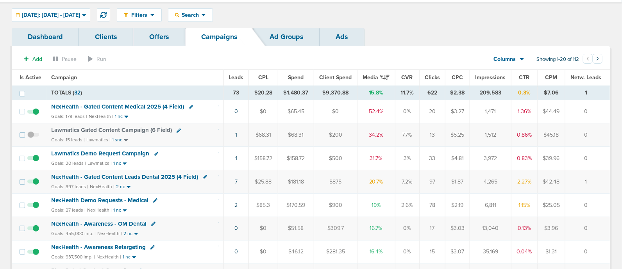
scroll to position [0, 0]
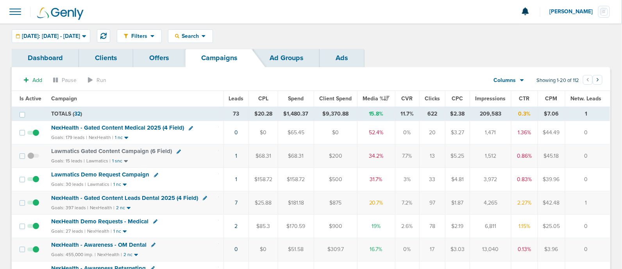
click at [138, 125] on span "NexHealth - Gated Content Medical 2025 (4 Field)" at bounding box center [117, 127] width 133 height 7
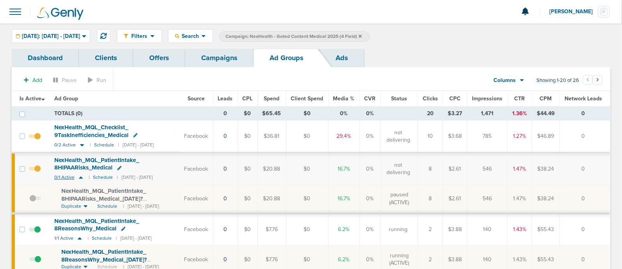
click at [82, 175] on icon at bounding box center [81, 177] width 8 height 7
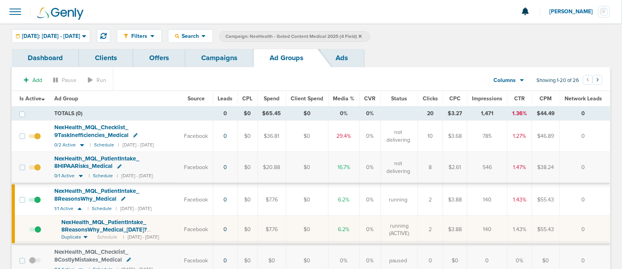
click at [226, 54] on link "Campaigns" at bounding box center [219, 58] width 68 height 18
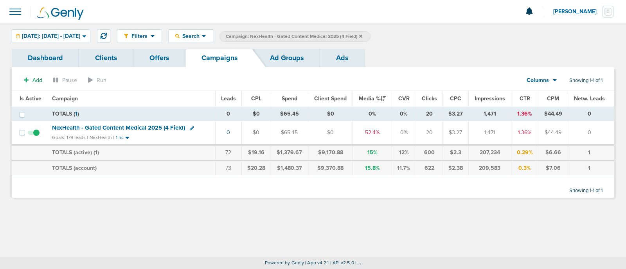
click at [370, 36] on label "Campaign: NexHealth - Gated Content Medical 2025 (4 Field)" at bounding box center [294, 36] width 151 height 11
click at [362, 36] on icon at bounding box center [360, 36] width 3 height 5
